Goal: Find specific fact: Find specific fact

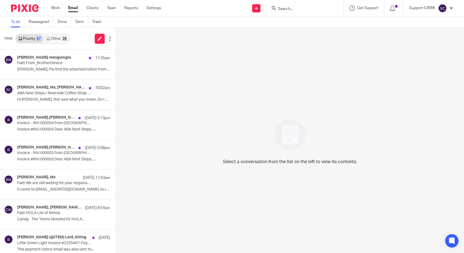
click at [51, 38] on link "Other 36" at bounding box center [57, 38] width 26 height 9
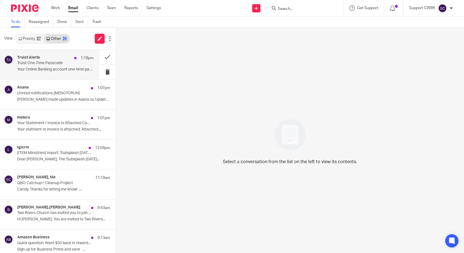
click at [53, 66] on div "Truist Alerts 1:18pm Truist One-Time Passcode Your Online Banking account one-t…" at bounding box center [55, 64] width 76 height 18
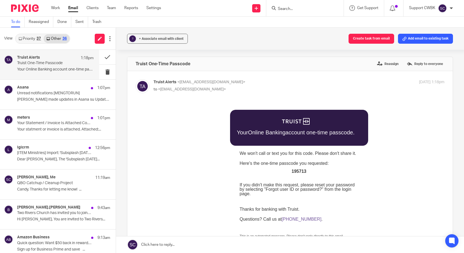
click at [295, 171] on span "195713" at bounding box center [299, 171] width 15 height 5
click at [295, 170] on span "195713" at bounding box center [299, 171] width 15 height 5
copy span "195713"
click at [102, 73] on button at bounding box center [107, 72] width 17 height 15
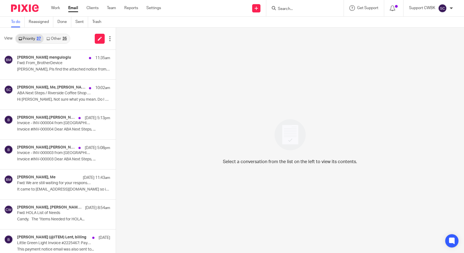
click at [56, 41] on link "Other 35" at bounding box center [57, 38] width 26 height 9
click at [56, 39] on link "Other 35" at bounding box center [57, 38] width 26 height 9
click at [54, 41] on link "Other 36" at bounding box center [57, 38] width 26 height 9
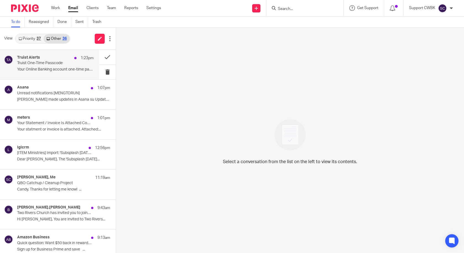
click at [47, 65] on p "Truist One-Time Passcode" at bounding box center [47, 63] width 61 height 5
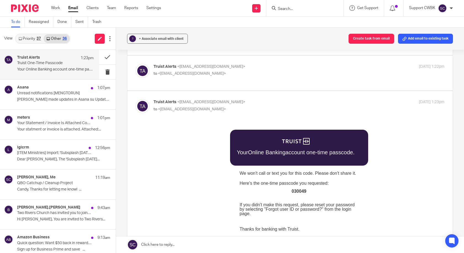
scroll to position [83, 0]
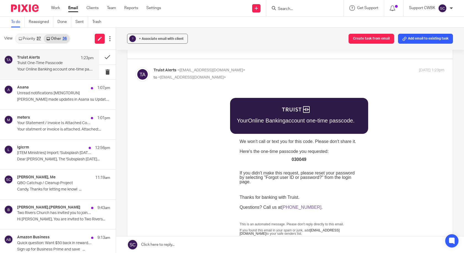
click at [293, 160] on span "030049" at bounding box center [299, 159] width 15 height 5
click at [292, 160] on span "030049" at bounding box center [299, 159] width 15 height 5
copy span "030049"
